Goal: Check status: Check status

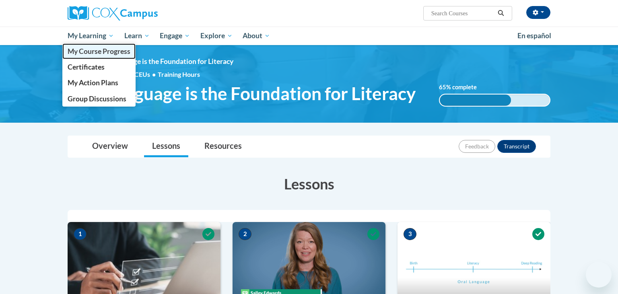
click at [105, 49] on span "My Course Progress" at bounding box center [99, 51] width 63 height 8
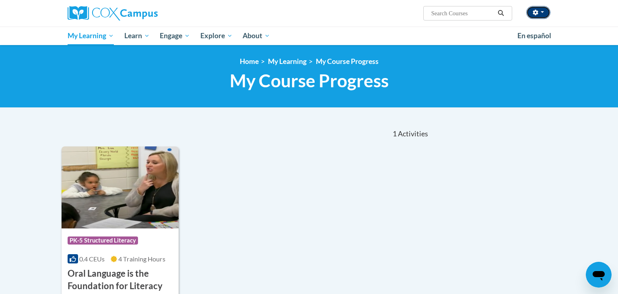
click at [544, 15] on button "button" at bounding box center [539, 12] width 24 height 13
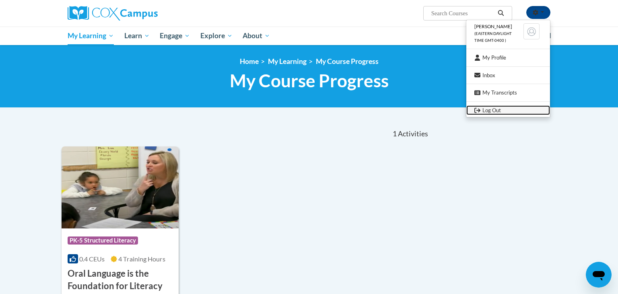
click at [488, 108] on link "Log Out" at bounding box center [509, 110] width 84 height 10
